Goal: Task Accomplishment & Management: Complete application form

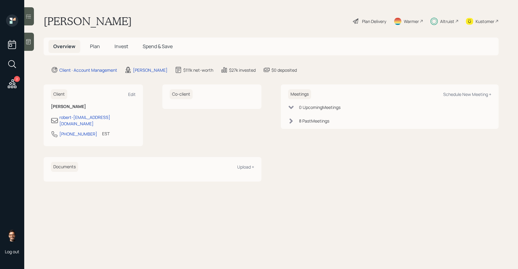
click at [95, 46] on span "Plan" at bounding box center [95, 46] width 10 height 7
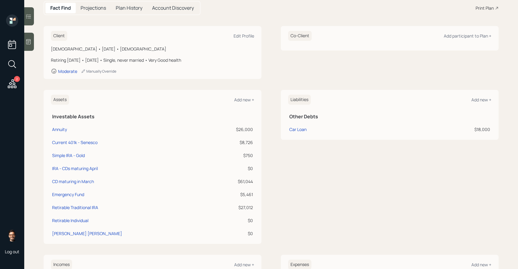
scroll to position [151, 0]
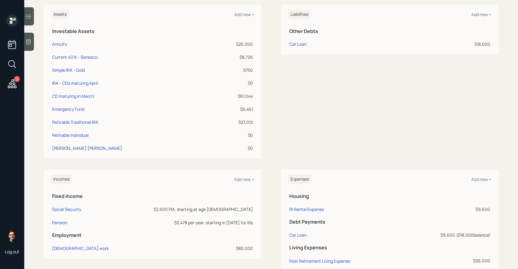
click at [78, 149] on div "[PERSON_NAME] [PERSON_NAME]" at bounding box center [87, 148] width 70 height 6
select select "ira"
select select "balanced"
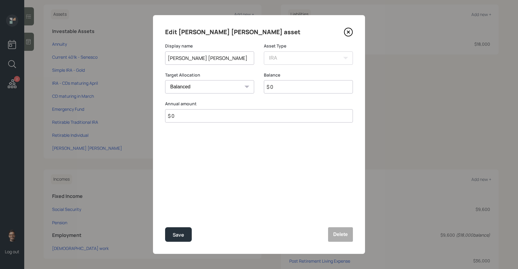
click at [213, 120] on input "$ 0" at bounding box center [259, 115] width 188 height 13
type input "$ 1"
click at [165, 228] on button "Save" at bounding box center [178, 235] width 27 height 15
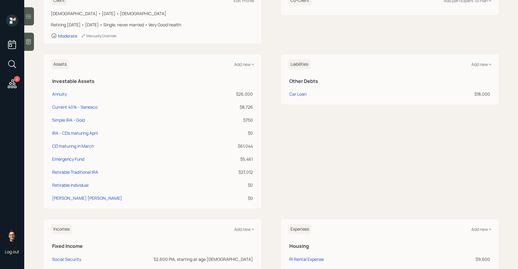
scroll to position [72, 0]
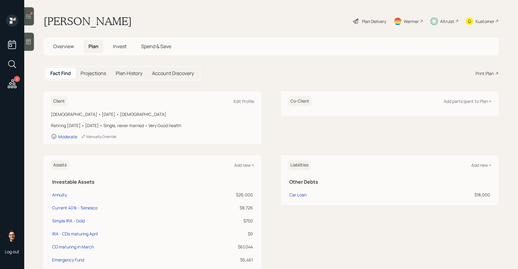
click at [29, 17] on icon at bounding box center [28, 16] width 6 height 6
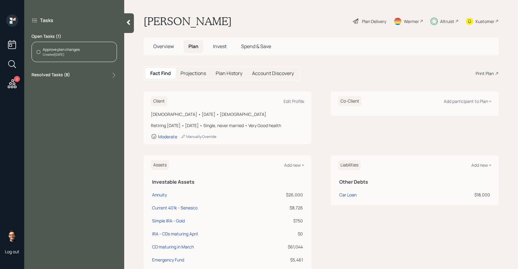
click at [63, 58] on div "Approve plan changes Created Today" at bounding box center [74, 52] width 85 height 20
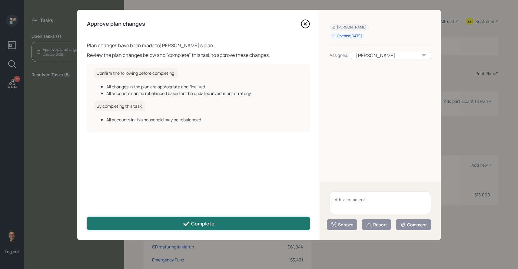
click at [164, 222] on button "Complete" at bounding box center [198, 224] width 223 height 14
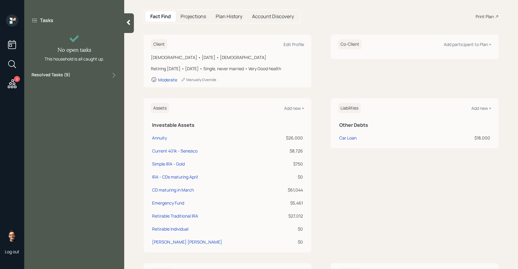
scroll to position [119, 0]
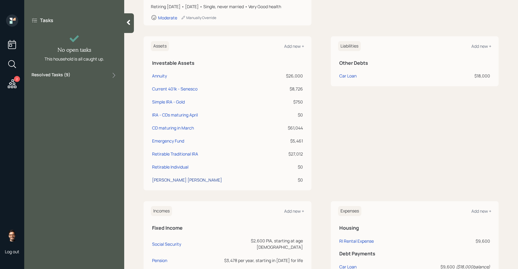
click at [171, 179] on div "[PERSON_NAME] [PERSON_NAME]" at bounding box center [187, 180] width 70 height 6
select select "ira"
select select "balanced"
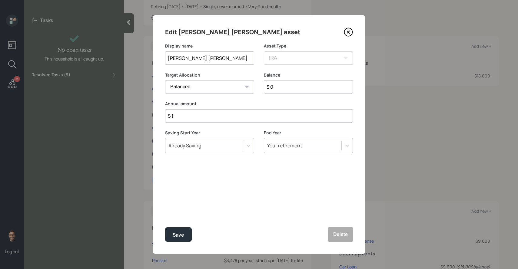
click at [187, 117] on input "$ 1" at bounding box center [259, 115] width 188 height 13
type input "$ 0"
click at [165, 228] on button "Save" at bounding box center [178, 235] width 27 height 15
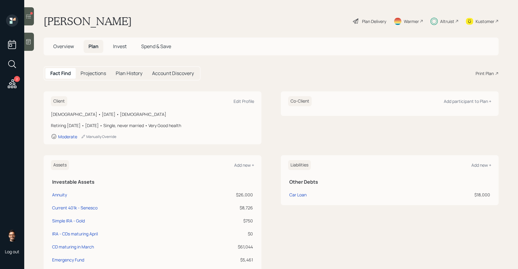
click at [32, 15] on div at bounding box center [29, 16] width 10 height 18
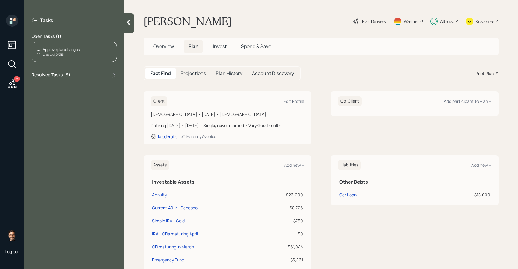
click at [62, 52] on div "Approve plan changes" at bounding box center [61, 49] width 37 height 5
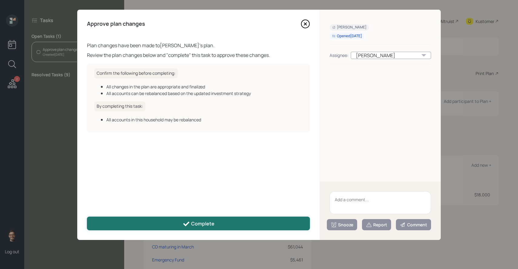
click at [199, 223] on div "Complete" at bounding box center [199, 224] width 32 height 7
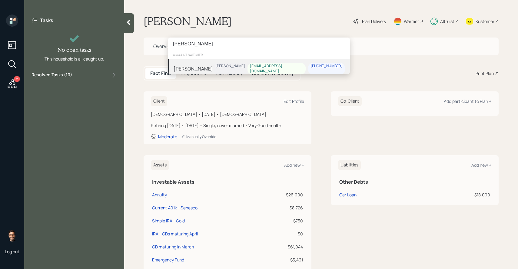
type input "kim rose"
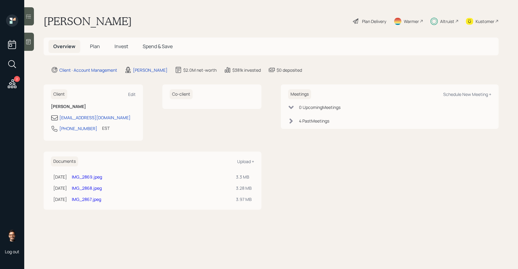
click at [116, 49] on span "Invest" at bounding box center [122, 46] width 14 height 7
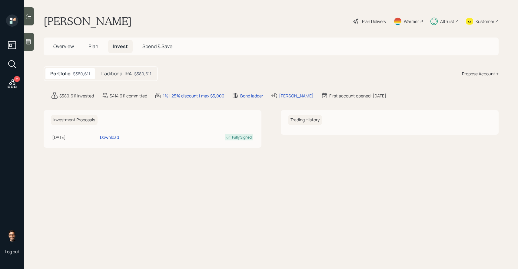
click at [87, 46] on h5 "Plan" at bounding box center [94, 46] width 20 height 13
